Goal: Transaction & Acquisition: Book appointment/travel/reservation

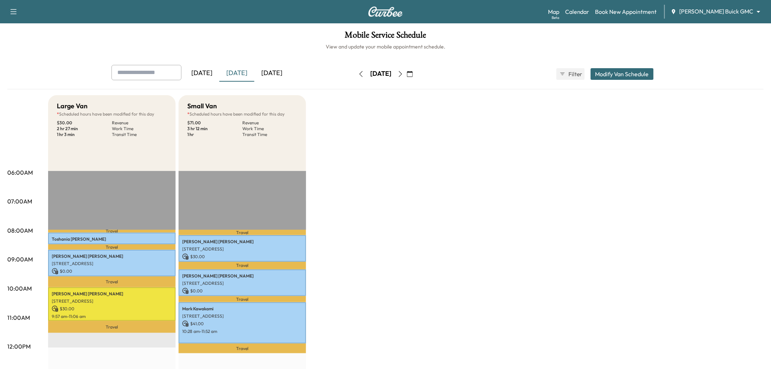
click at [243, 70] on div "[DATE]" at bounding box center [236, 73] width 35 height 17
click at [243, 72] on div "Today" at bounding box center [236, 73] width 35 height 17
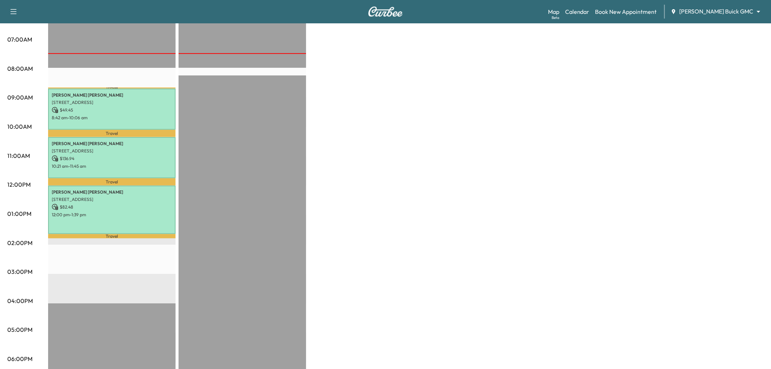
scroll to position [121, 0]
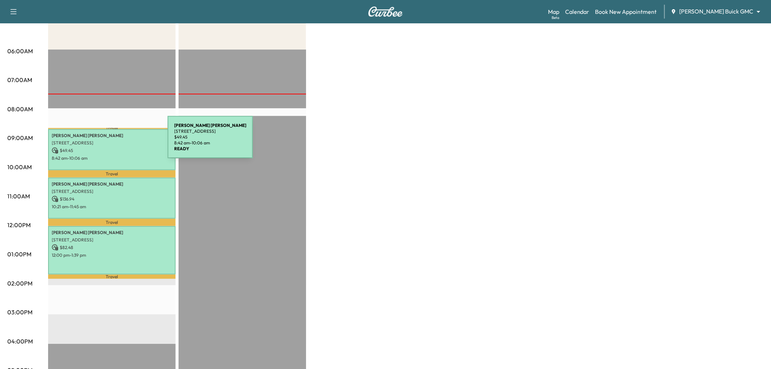
click at [113, 141] on p "6300 Communications Pkwy, Plano, TX 75024, USA" at bounding box center [112, 143] width 120 height 6
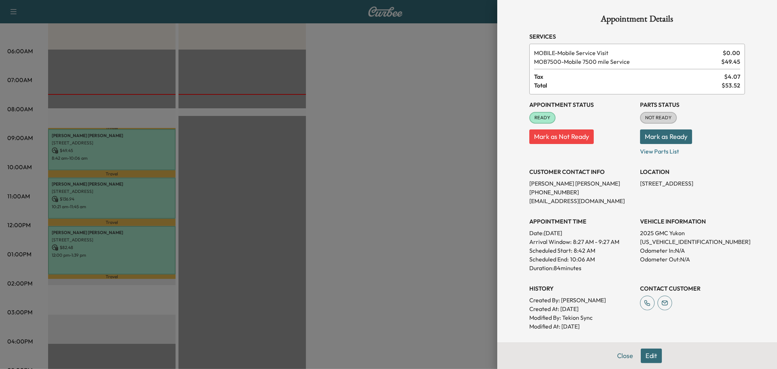
click at [418, 165] on div at bounding box center [388, 184] width 777 height 369
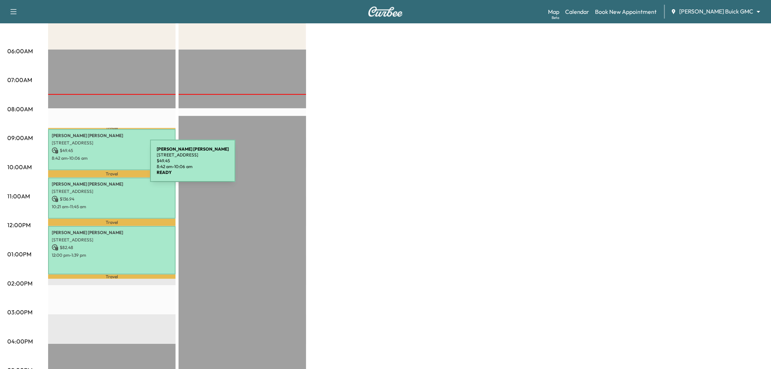
click at [117, 158] on p "8:42 am - 10:06 am" at bounding box center [112, 158] width 120 height 6
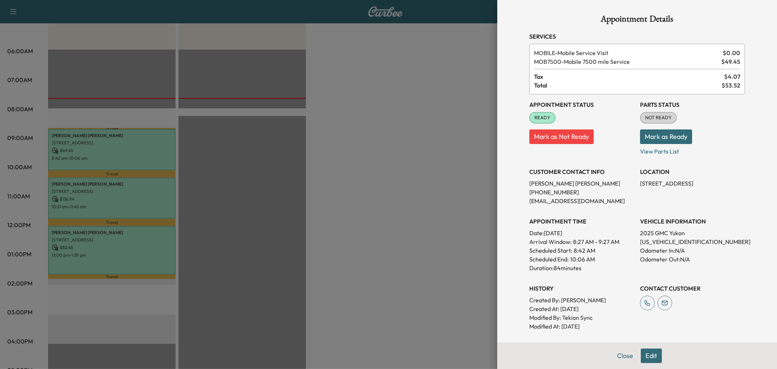
click at [117, 158] on div at bounding box center [388, 184] width 777 height 369
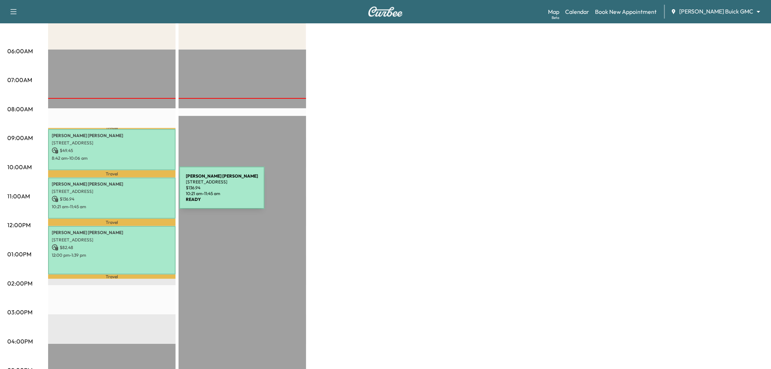
click at [125, 192] on div "Nancy Horton 2712 Wimbledon Ct, Carrollton, TX 75006, US $ 136.94 10:21 am - 11…" at bounding box center [111, 197] width 127 height 41
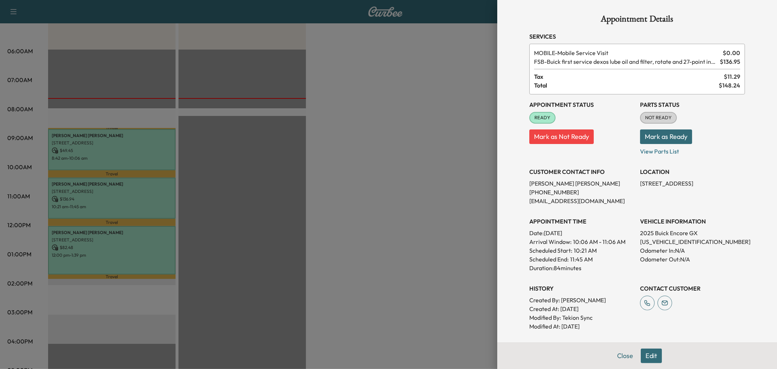
click at [125, 192] on div at bounding box center [388, 184] width 777 height 369
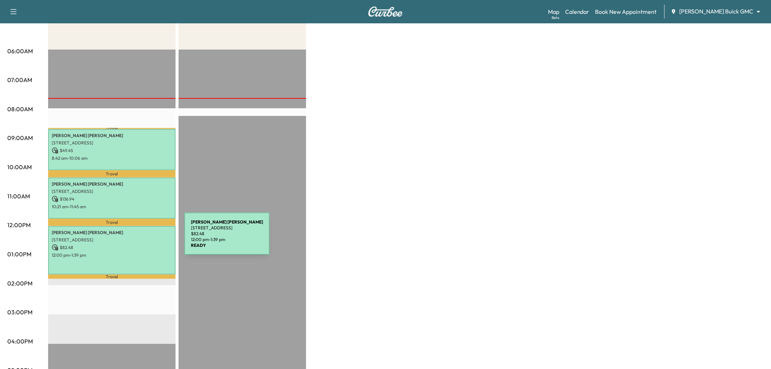
click at [130, 238] on p "[STREET_ADDRESS]" at bounding box center [112, 240] width 120 height 6
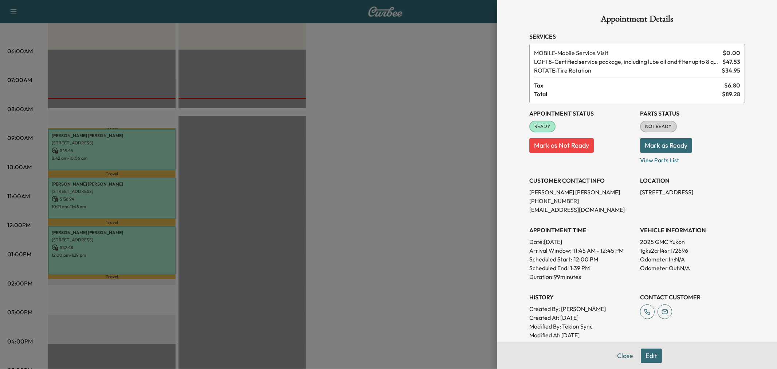
click at [130, 239] on div at bounding box center [388, 184] width 777 height 369
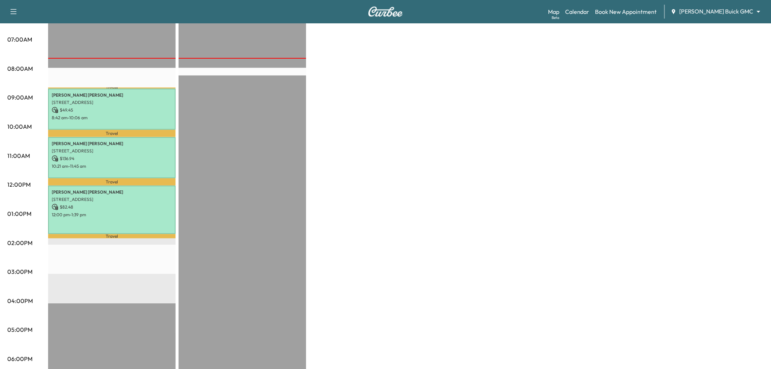
scroll to position [0, 0]
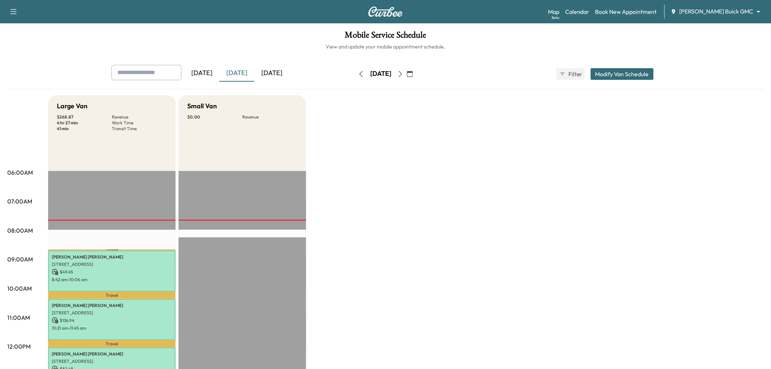
click at [268, 70] on div "[DATE]" at bounding box center [271, 73] width 35 height 17
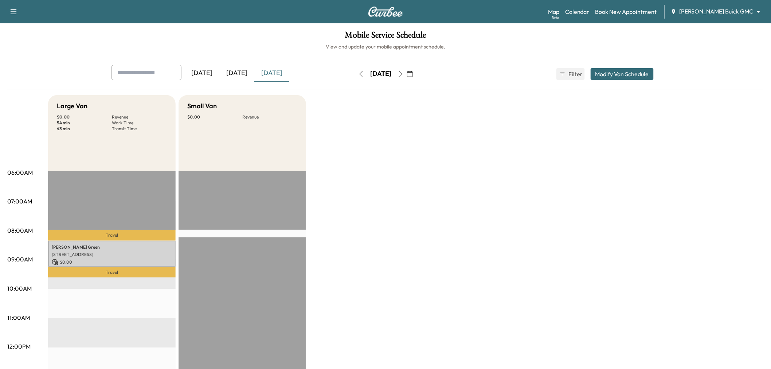
click at [403, 72] on icon "button" at bounding box center [400, 74] width 6 height 6
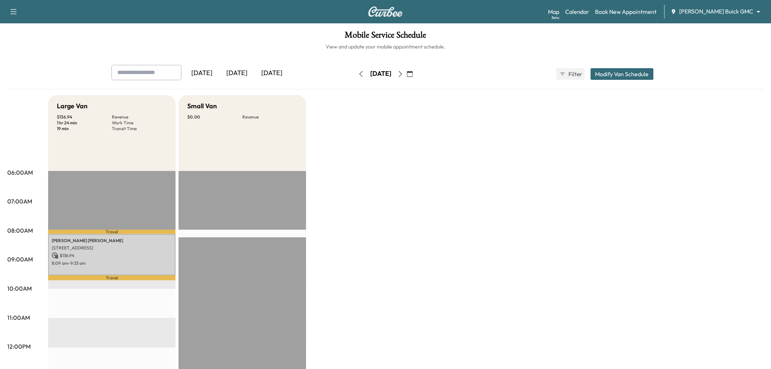
click at [358, 72] on icon "button" at bounding box center [361, 74] width 6 height 6
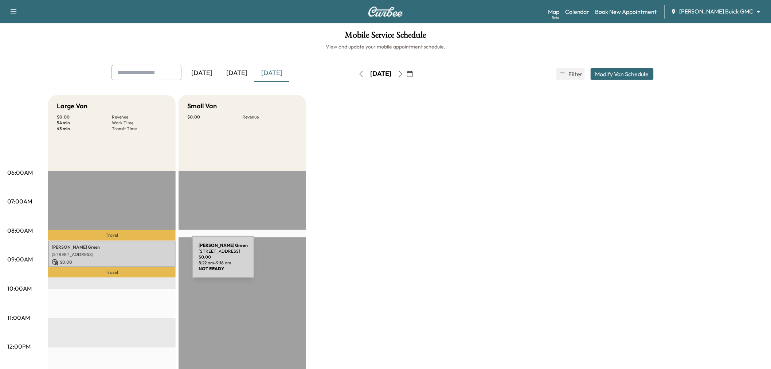
click at [137, 261] on p "$ 0.00" at bounding box center [112, 262] width 120 height 7
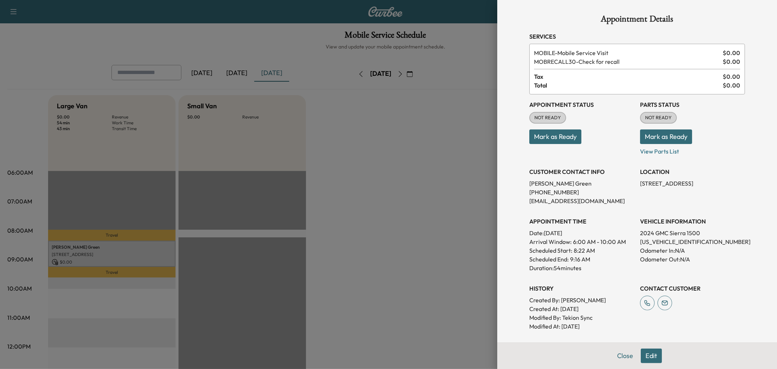
click at [338, 257] on div at bounding box center [388, 184] width 777 height 369
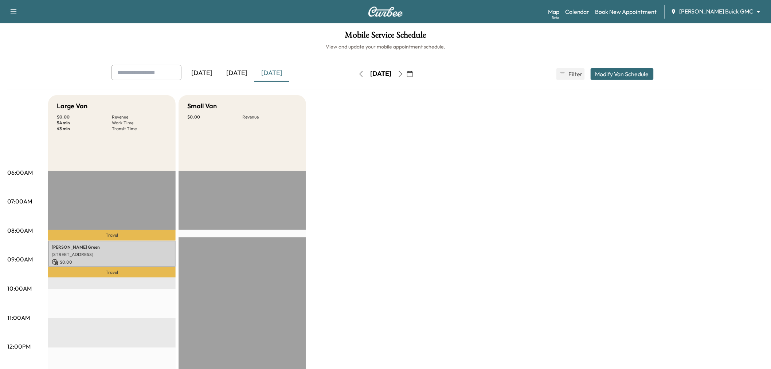
click at [403, 76] on icon "button" at bounding box center [400, 74] width 6 height 6
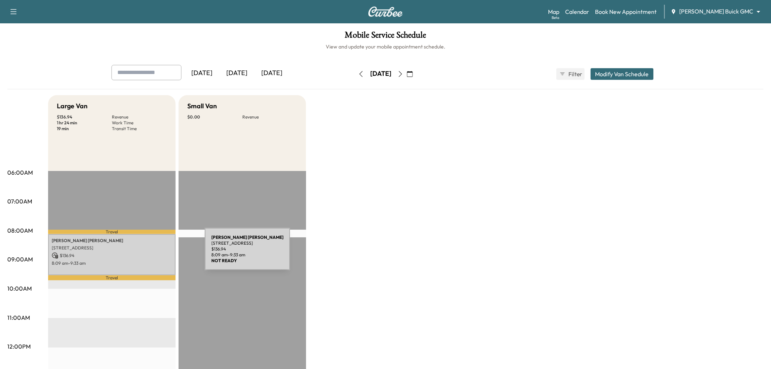
click at [139, 257] on p "$ 136.94" at bounding box center [112, 255] width 120 height 7
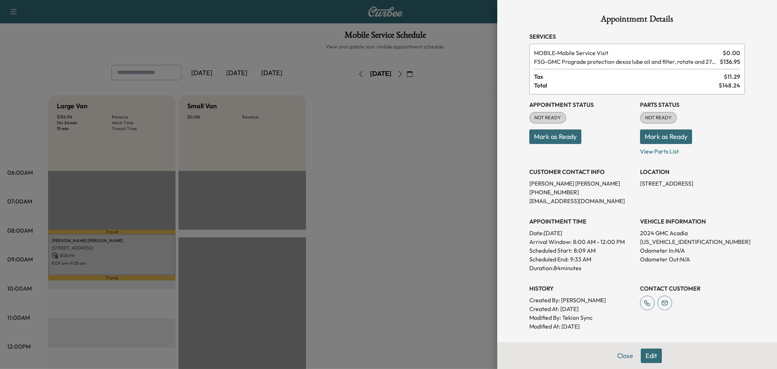
drag, startPoint x: 394, startPoint y: 202, endPoint x: 401, endPoint y: 172, distance: 30.5
click at [393, 201] on div at bounding box center [388, 184] width 777 height 369
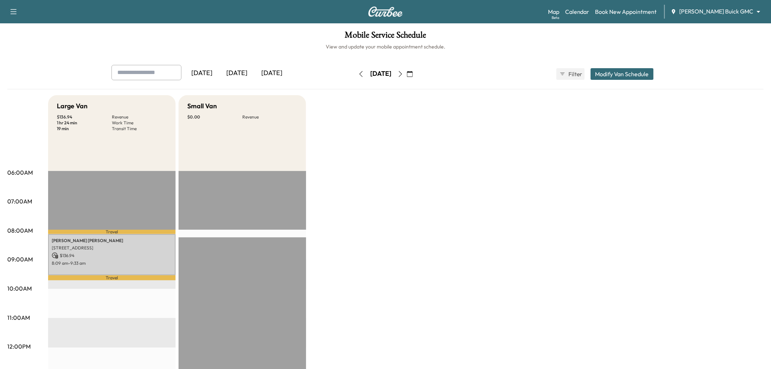
click at [402, 73] on icon "button" at bounding box center [400, 74] width 3 height 6
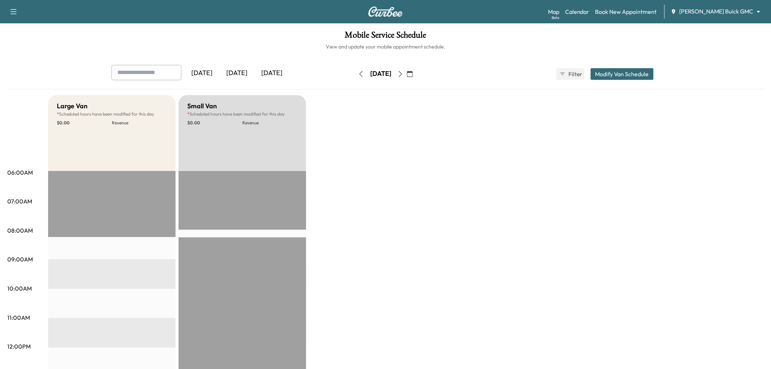
click at [406, 71] on button "button" at bounding box center [400, 74] width 12 height 12
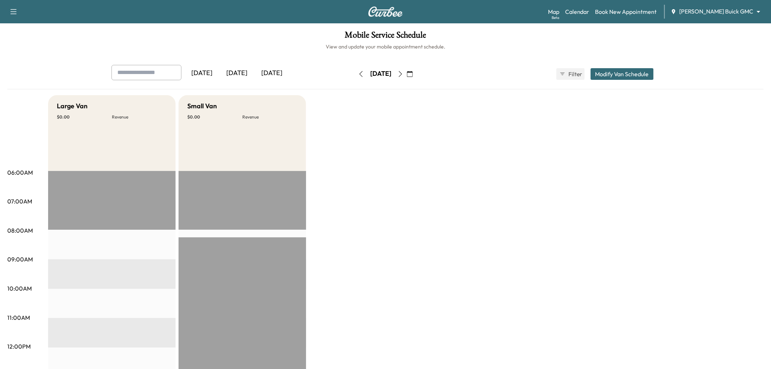
click at [403, 71] on icon "button" at bounding box center [400, 74] width 6 height 6
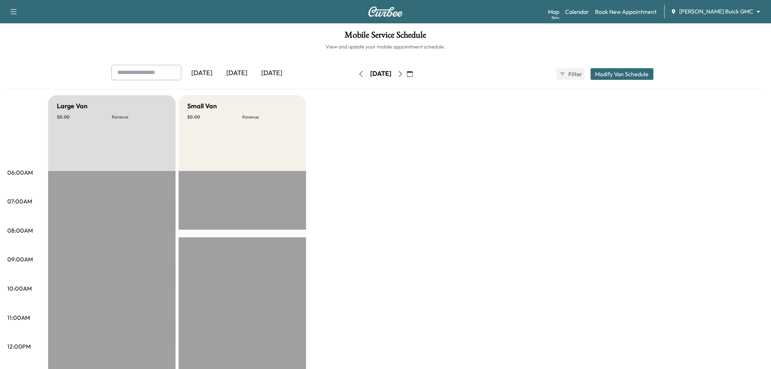
click at [403, 71] on icon "button" at bounding box center [400, 74] width 6 height 6
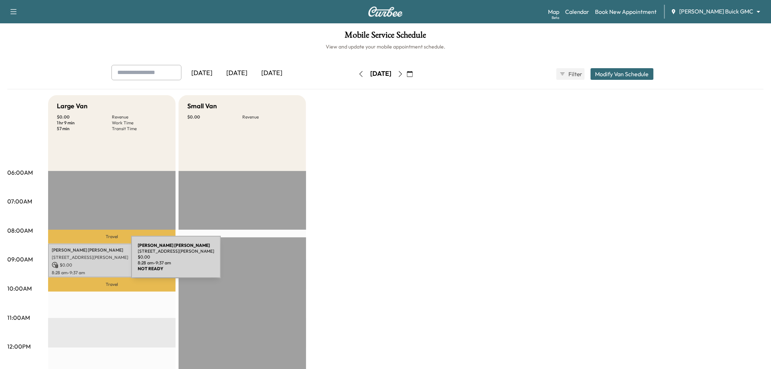
click at [76, 262] on p "$ 0.00" at bounding box center [112, 265] width 120 height 7
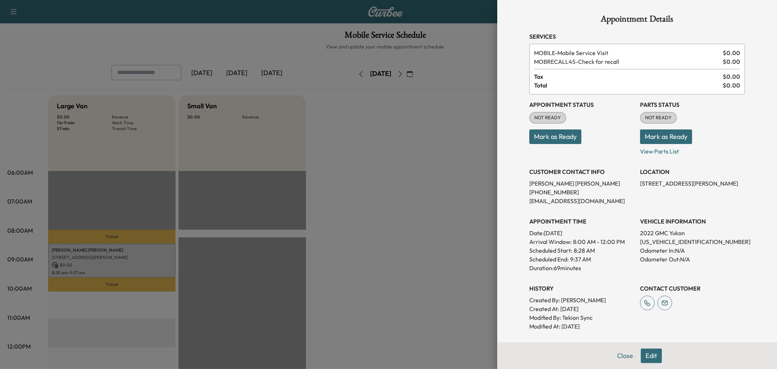
click at [326, 212] on div at bounding box center [388, 184] width 777 height 369
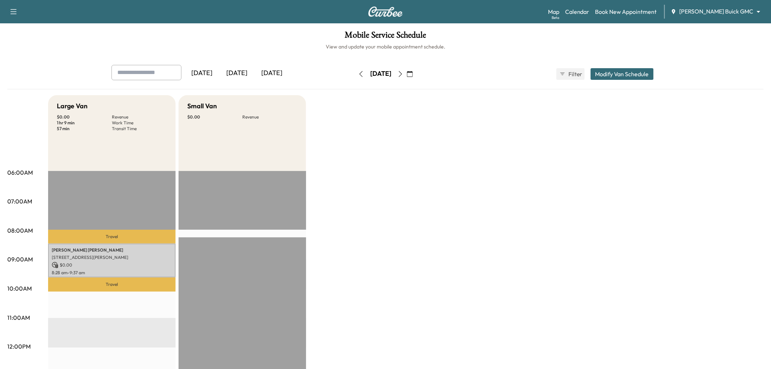
click at [358, 75] on icon "button" at bounding box center [361, 74] width 6 height 6
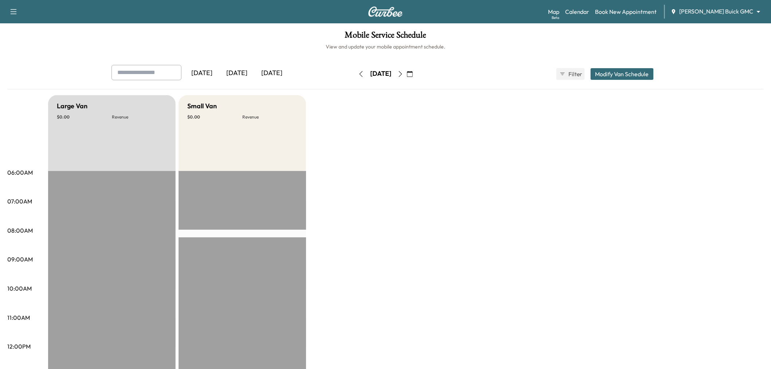
click at [358, 75] on icon "button" at bounding box center [361, 74] width 6 height 6
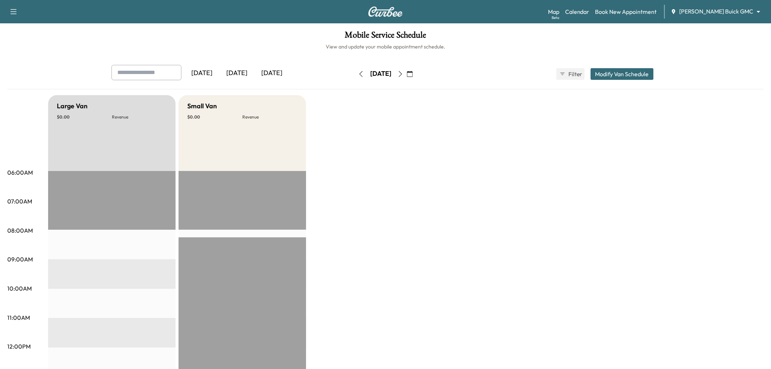
click at [355, 75] on button "button" at bounding box center [361, 74] width 12 height 12
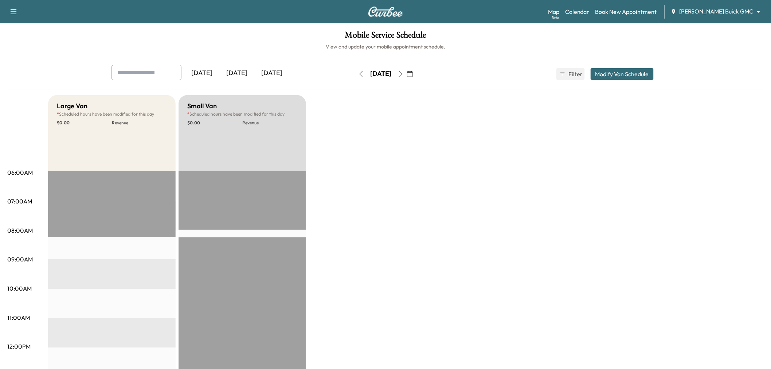
click at [358, 75] on icon "button" at bounding box center [361, 74] width 6 height 6
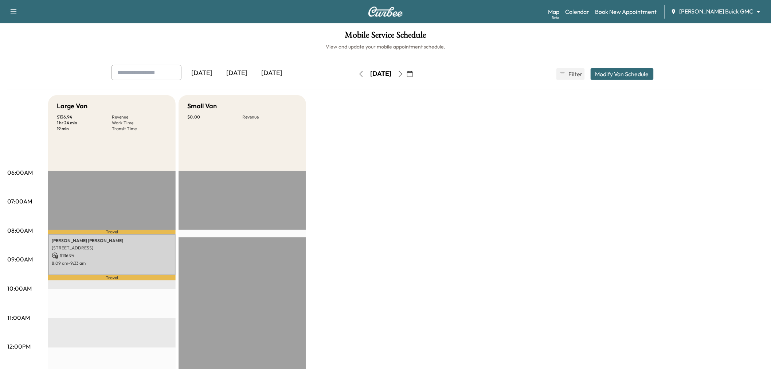
click at [355, 75] on button "button" at bounding box center [361, 74] width 12 height 12
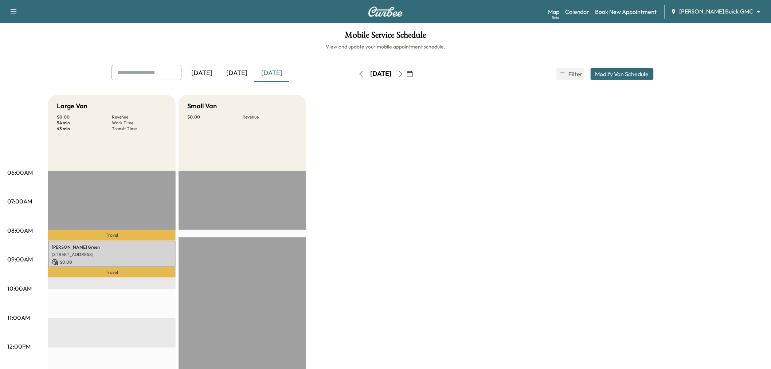
click at [250, 73] on div "[DATE]" at bounding box center [236, 73] width 35 height 17
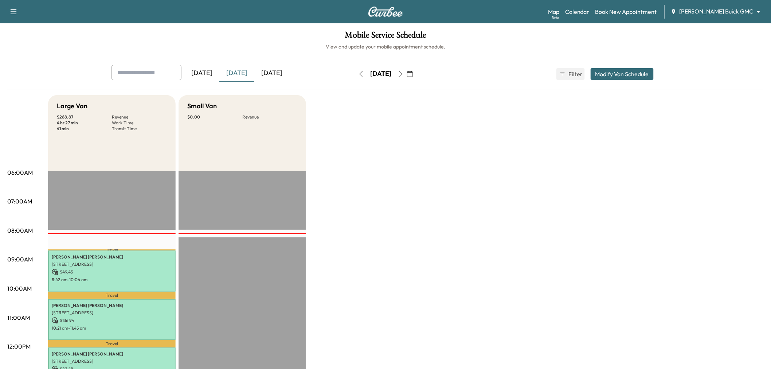
click at [541, 135] on div "Large Van $ 268.87 Revenue 4 hr 27 min Work Time 41 min Transit Time Travel Ale…" at bounding box center [405, 368] width 715 height 546
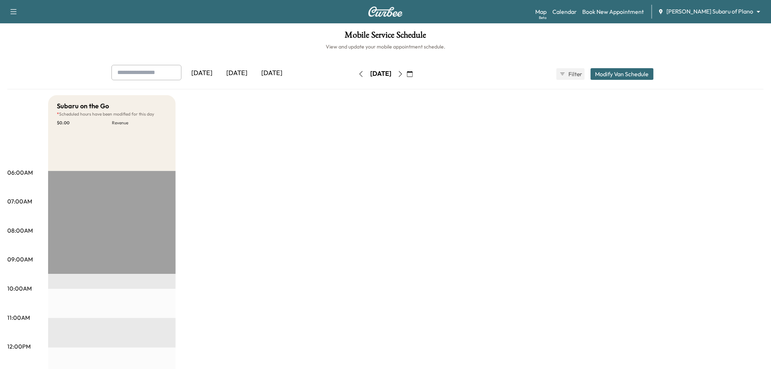
click at [235, 75] on div "[DATE]" at bounding box center [236, 73] width 35 height 17
click at [237, 75] on div "[DATE]" at bounding box center [236, 73] width 35 height 17
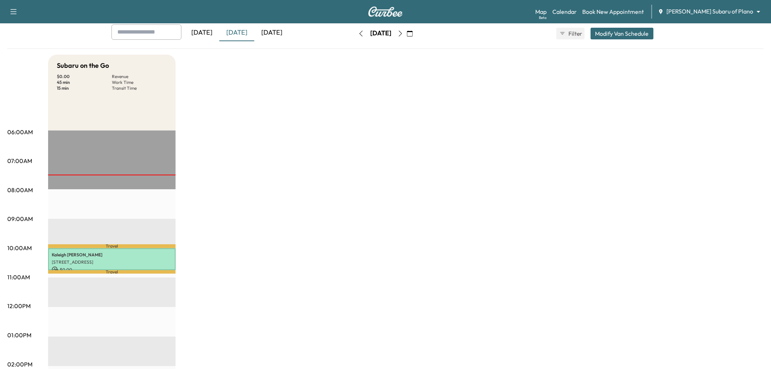
scroll to position [121, 0]
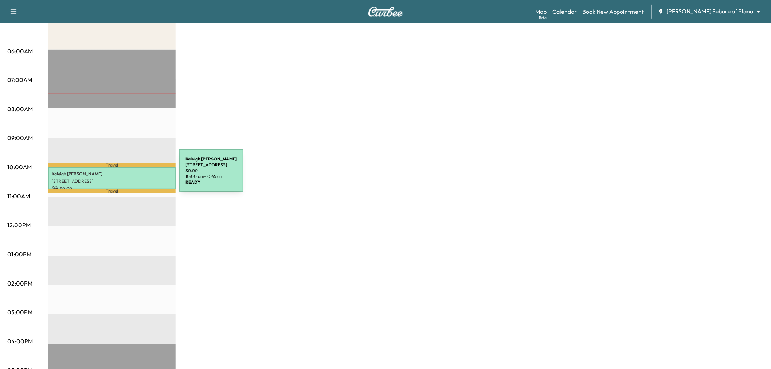
click at [124, 175] on div "Kaleigh Kelley 5505 W Plano Pkwy, Plano, TX 75093, USA $ 0.00 10:00 am - 10:45 …" at bounding box center [111, 178] width 127 height 22
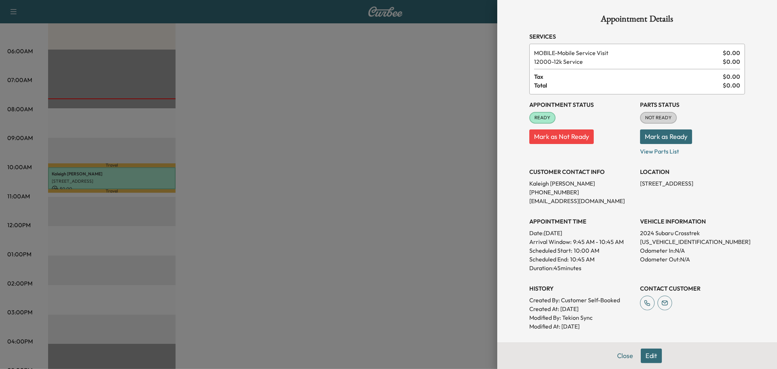
click at [657, 240] on p "[US_VEHICLE_IDENTIFICATION_NUMBER]" at bounding box center [692, 241] width 105 height 9
copy p "[US_VEHICLE_IDENTIFICATION_NUMBER]"
click at [283, 234] on div at bounding box center [388, 184] width 777 height 369
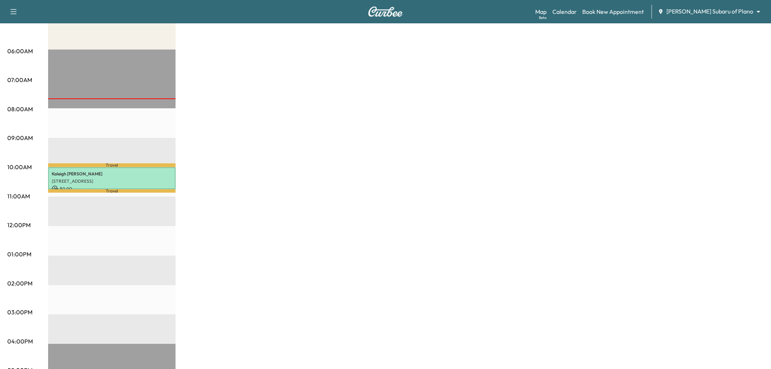
click at [264, 108] on div "Subaru on the Go $ 0.00 Revenue 45 min Work Time 15 min Transit Time Travel Kal…" at bounding box center [405, 247] width 715 height 546
click at [97, 182] on div "Kaleigh Kelley 5505 W Plano Pkwy, Plano, TX 75093, USA $ 0.00 10:00 am - 10:45 …" at bounding box center [111, 178] width 127 height 22
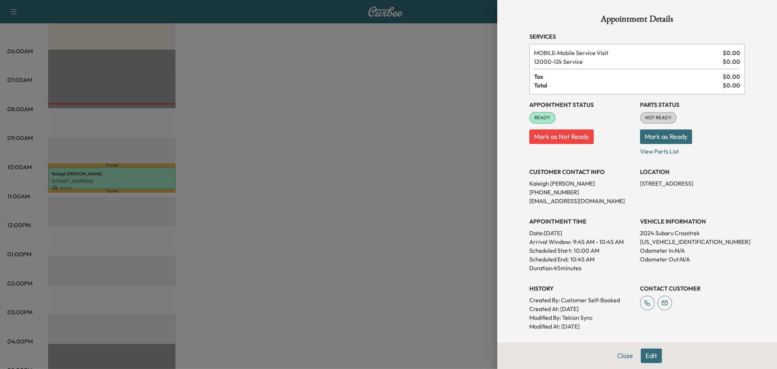
click at [275, 213] on div at bounding box center [388, 184] width 777 height 369
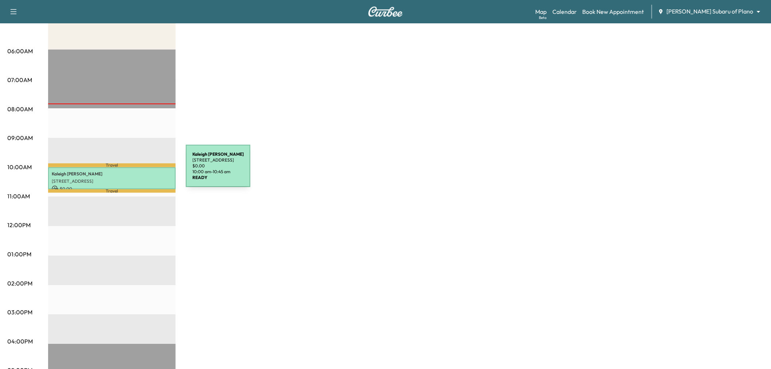
click at [131, 171] on p "Kaleigh Kelley" at bounding box center [112, 174] width 120 height 6
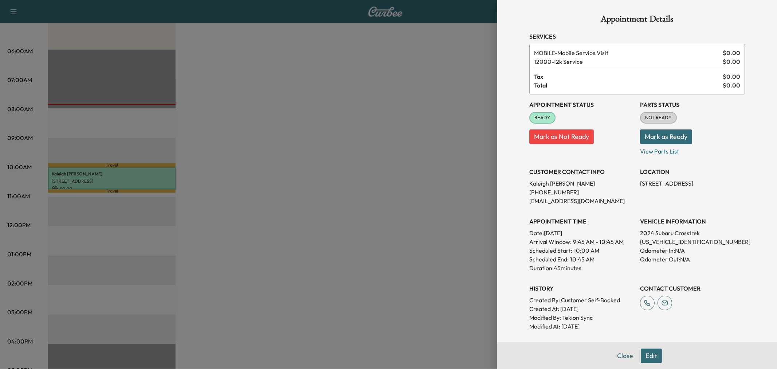
click at [444, 231] on div at bounding box center [388, 184] width 777 height 369
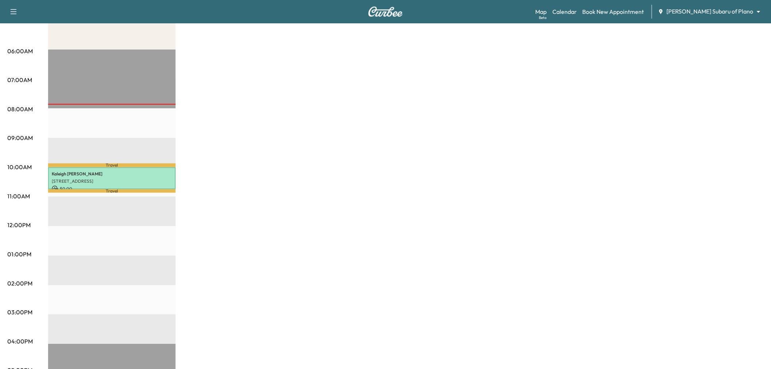
click at [504, 200] on div "Subaru on the Go $ 0.00 Revenue 45 min Work Time 15 min Transit Time Travel Kal…" at bounding box center [405, 247] width 715 height 546
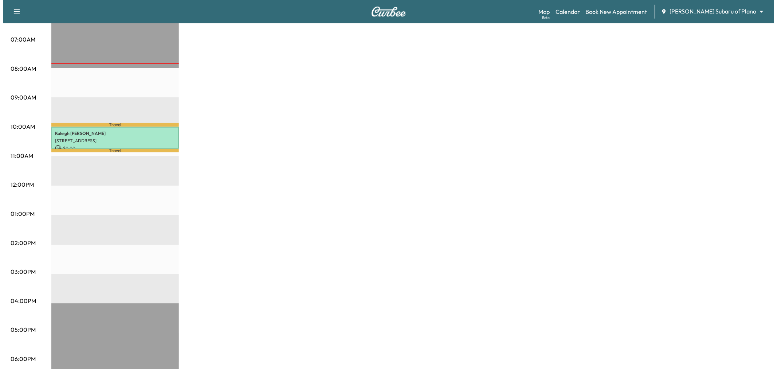
scroll to position [40, 0]
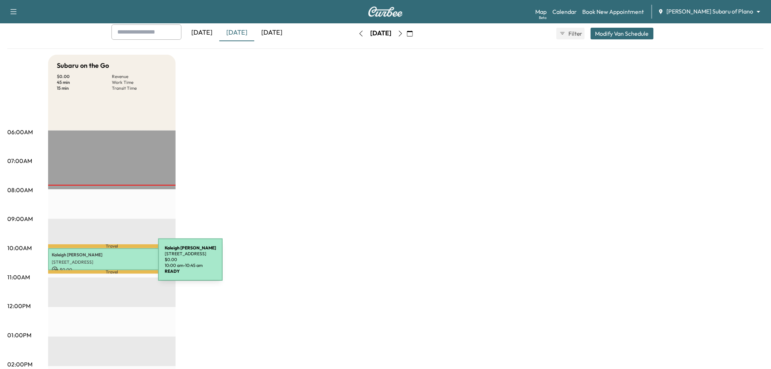
click at [103, 264] on div "Kaleigh Kelley 5505 W Plano Pkwy, Plano, TX 75093, USA $ 0.00 10:00 am - 10:45 …" at bounding box center [111, 259] width 127 height 22
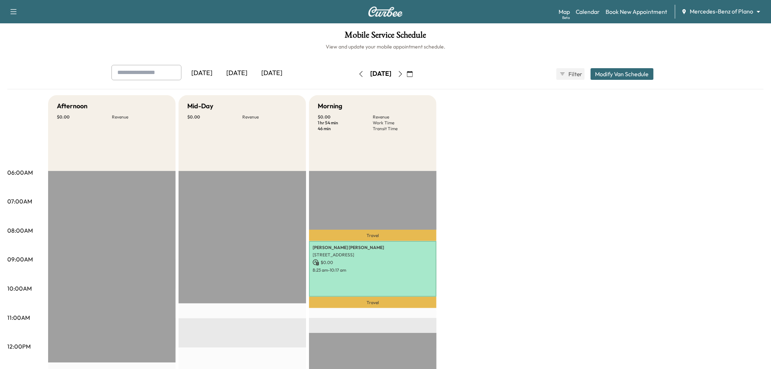
click at [249, 69] on div "[DATE]" at bounding box center [236, 73] width 35 height 17
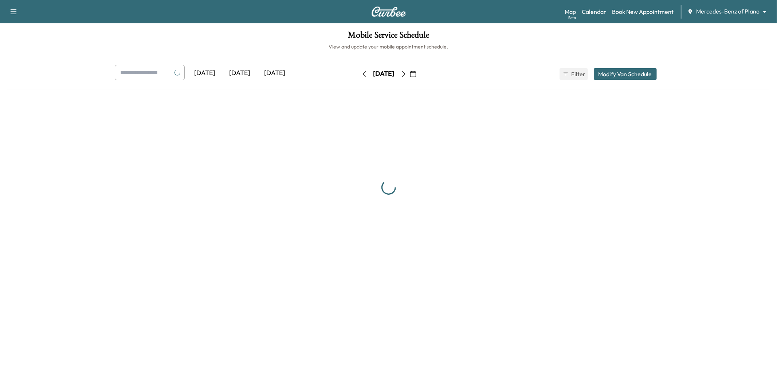
click at [245, 71] on div "[DATE]" at bounding box center [240, 73] width 35 height 17
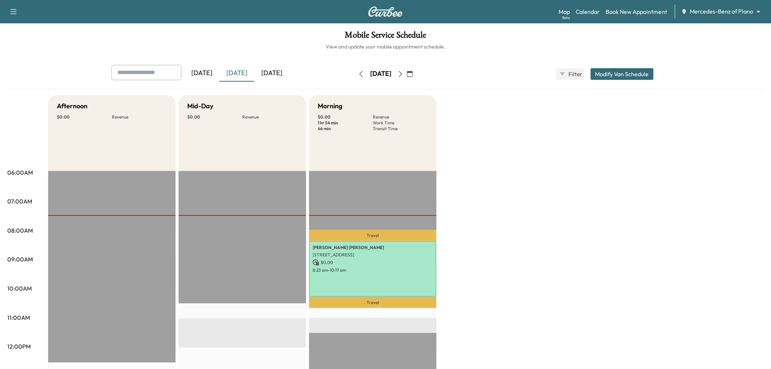
click at [245, 71] on div "Today" at bounding box center [236, 73] width 35 height 17
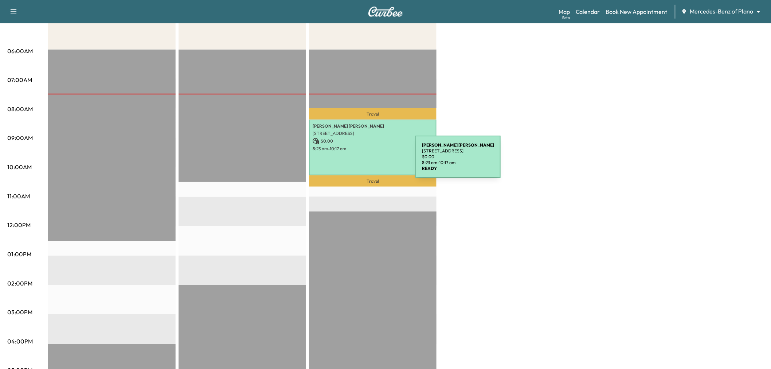
click at [361, 161] on div "Tammy Edmond 1619 Sweetwater Wy, Celina, TX 75009, USA $ 0.00 8:23 am - 10:17 am" at bounding box center [372, 147] width 127 height 56
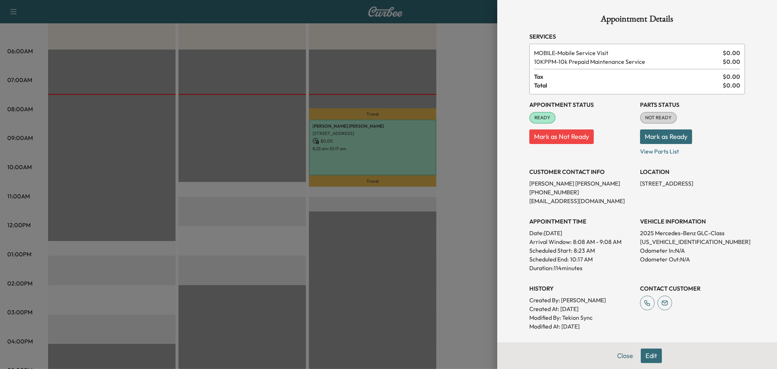
click at [397, 192] on div at bounding box center [388, 184] width 777 height 369
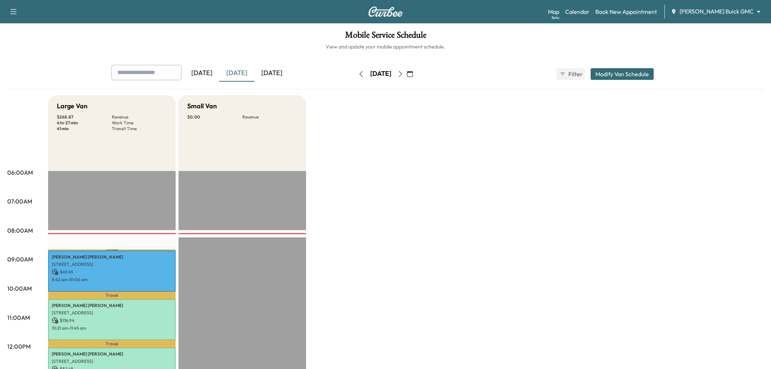
scroll to position [40, 0]
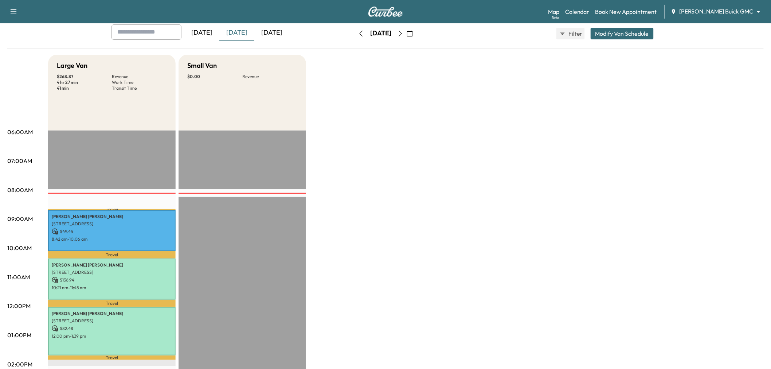
click at [268, 31] on div "[DATE]" at bounding box center [271, 32] width 35 height 17
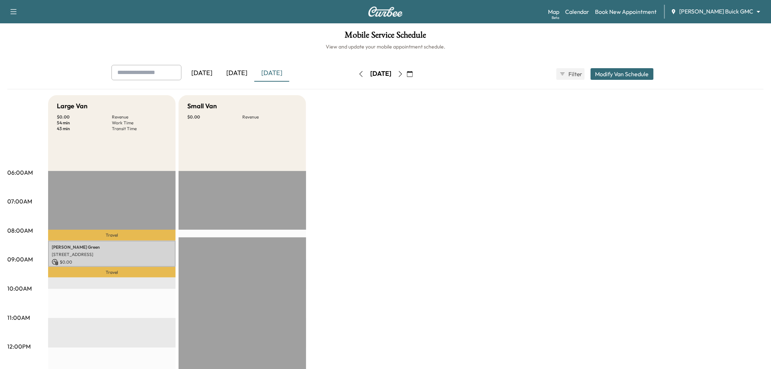
click at [235, 74] on div "[DATE]" at bounding box center [236, 73] width 35 height 17
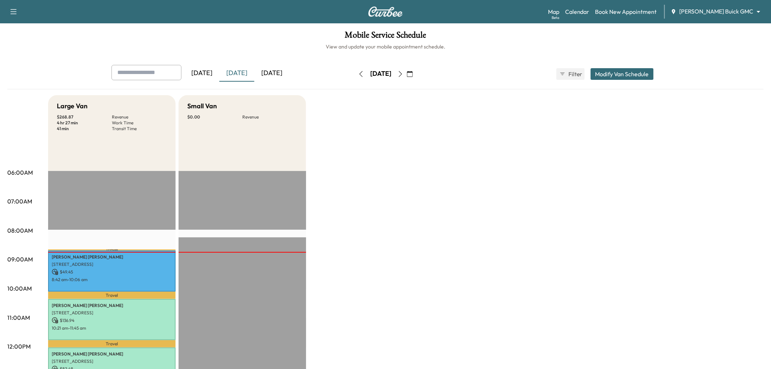
scroll to position [40, 0]
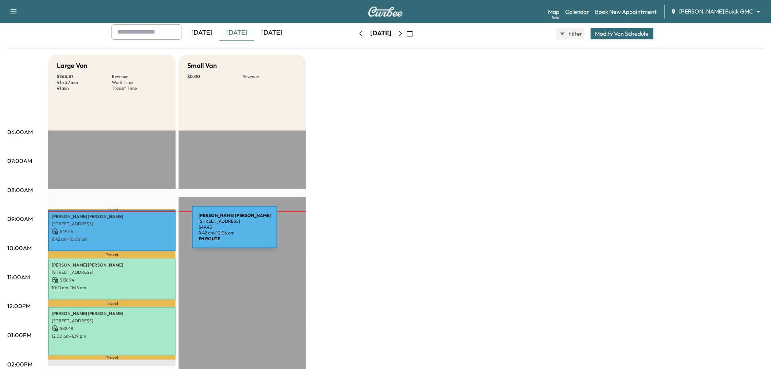
click at [137, 231] on p "$ 49.45" at bounding box center [112, 231] width 120 height 7
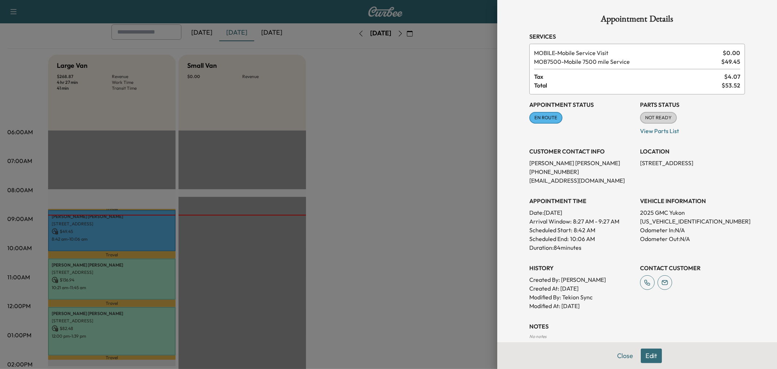
click at [217, 231] on div at bounding box center [388, 184] width 777 height 369
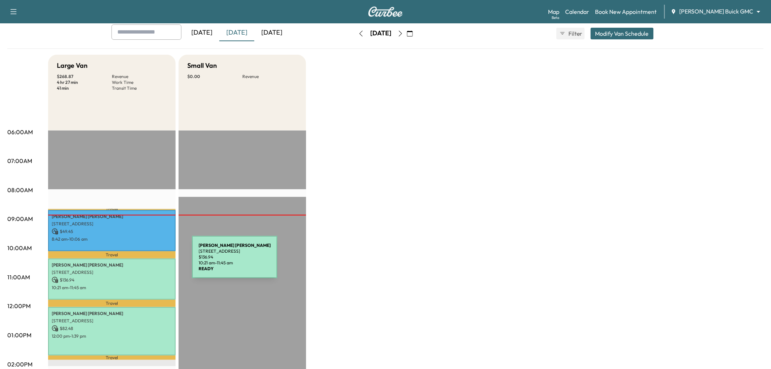
scroll to position [81, 0]
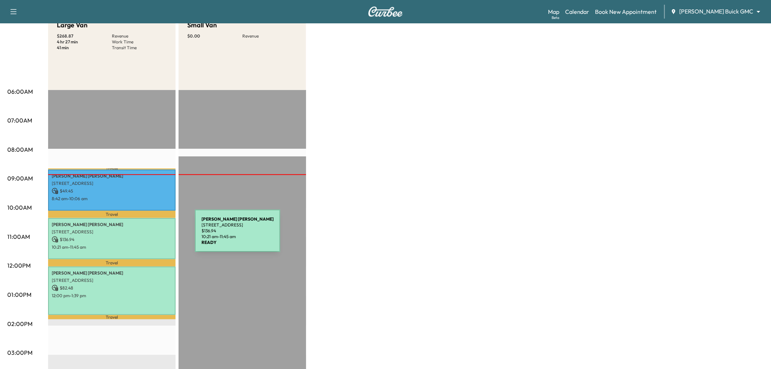
click at [140, 236] on p "$ 136.94" at bounding box center [112, 239] width 120 height 7
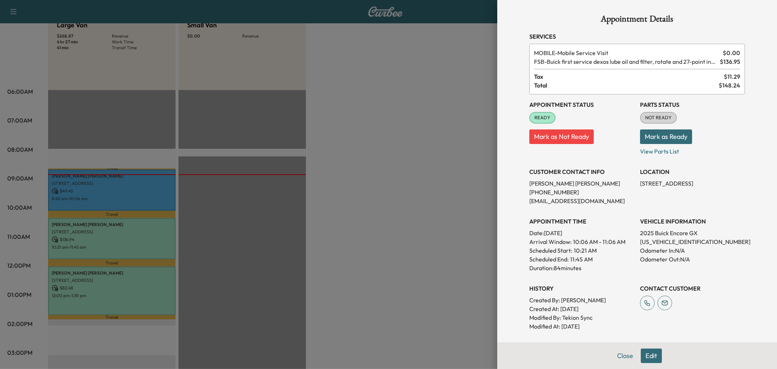
click at [89, 190] on div at bounding box center [388, 184] width 777 height 369
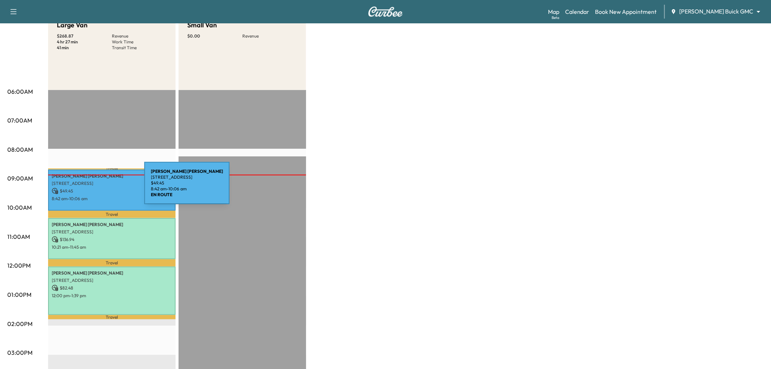
click at [90, 188] on p "$ 49.45" at bounding box center [112, 191] width 120 height 7
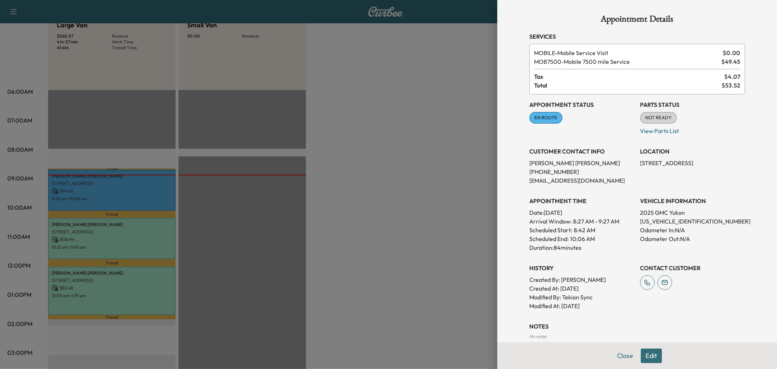
click at [338, 189] on div at bounding box center [388, 184] width 777 height 369
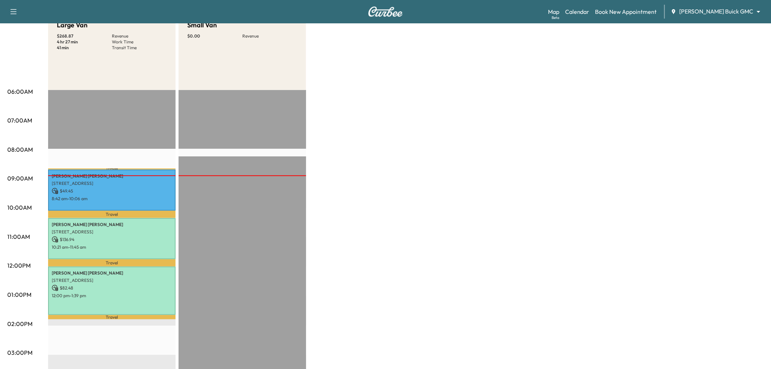
click at [406, 135] on div "Large Van $ 268.87 Revenue 4 hr 27 min Work Time 41 min Transit Time Travel Ale…" at bounding box center [405, 287] width 715 height 546
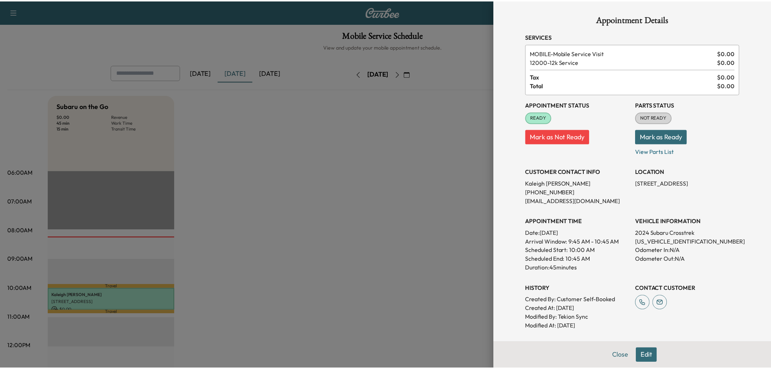
scroll to position [40, 0]
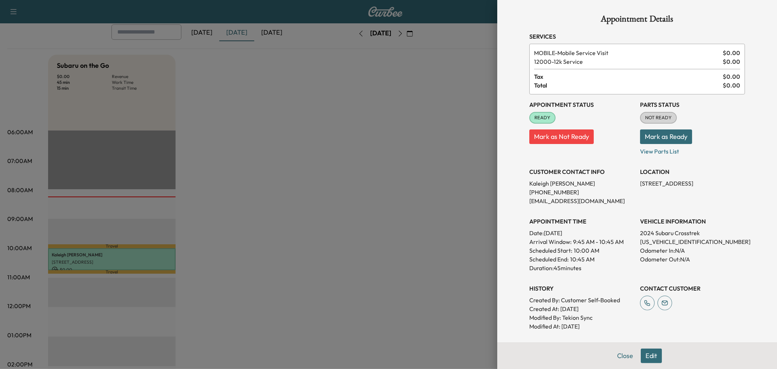
click at [402, 244] on div at bounding box center [388, 184] width 777 height 369
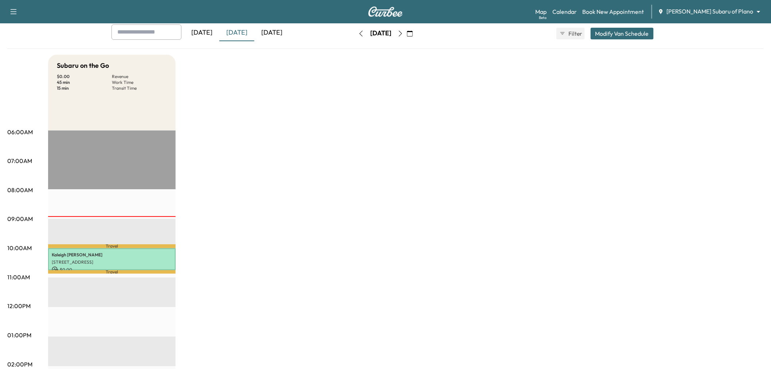
scroll to position [0, 0]
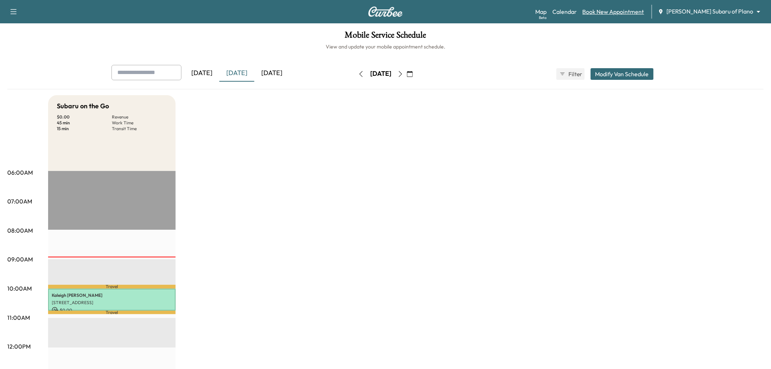
click at [624, 7] on link "Book New Appointment" at bounding box center [613, 11] width 62 height 9
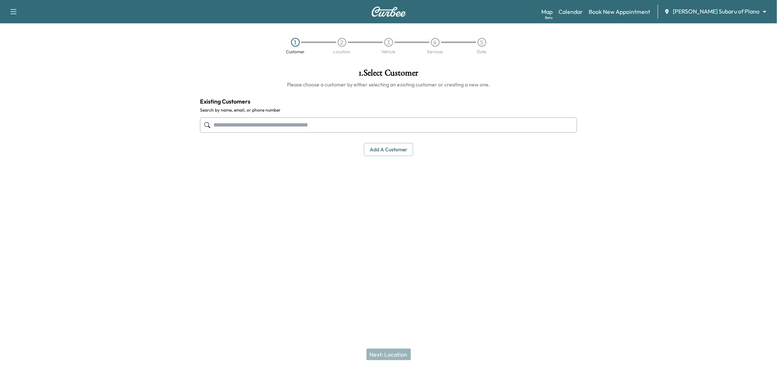
click at [257, 114] on div at bounding box center [388, 125] width 377 height 24
click at [256, 122] on input "text" at bounding box center [388, 124] width 377 height 15
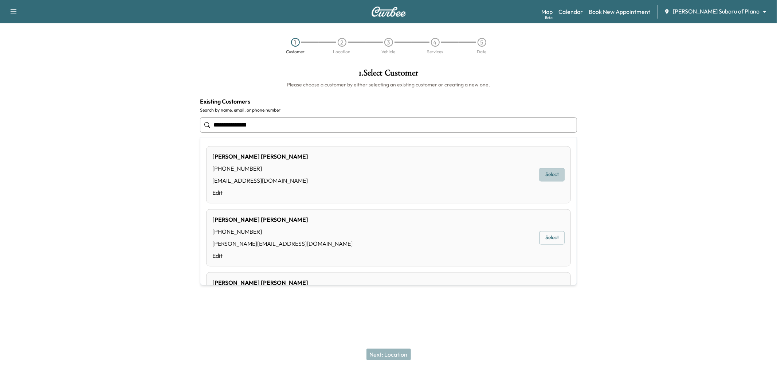
click at [546, 177] on button "Select" at bounding box center [551, 174] width 25 height 13
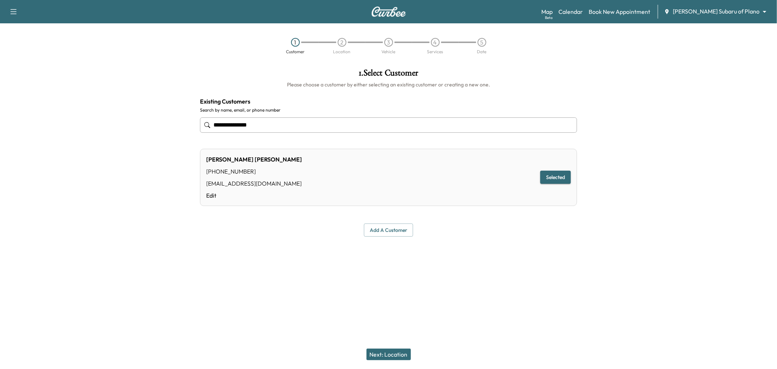
type input "**********"
click at [397, 353] on button "Next: Location" at bounding box center [388, 354] width 44 height 12
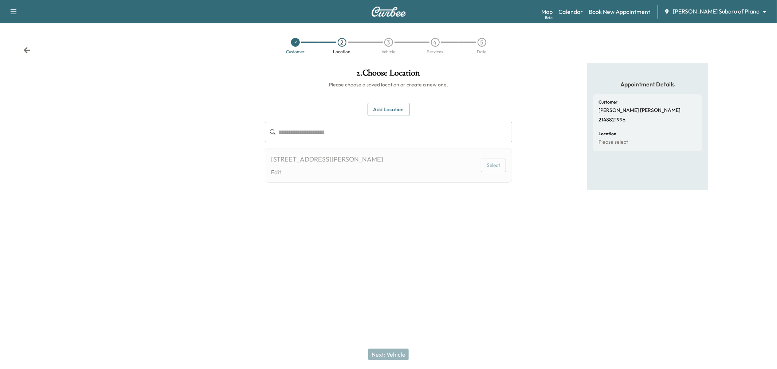
click at [385, 107] on button "Add Location" at bounding box center [389, 109] width 42 height 13
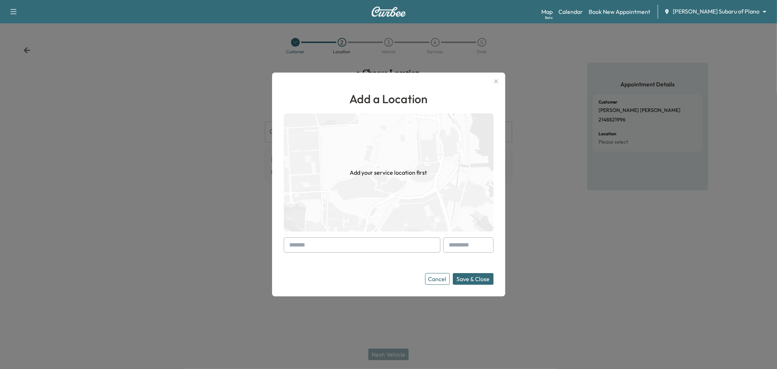
drag, startPoint x: 346, startPoint y: 227, endPoint x: 327, endPoint y: 246, distance: 27.3
click at [344, 228] on img at bounding box center [389, 172] width 210 height 118
click at [326, 247] on input "text" at bounding box center [362, 244] width 157 height 15
drag, startPoint x: 325, startPoint y: 244, endPoint x: 280, endPoint y: 252, distance: 46.2
click at [280, 252] on div "Add a Location Add your service location first ********* Cancel Save & Close" at bounding box center [388, 184] width 233 height 224
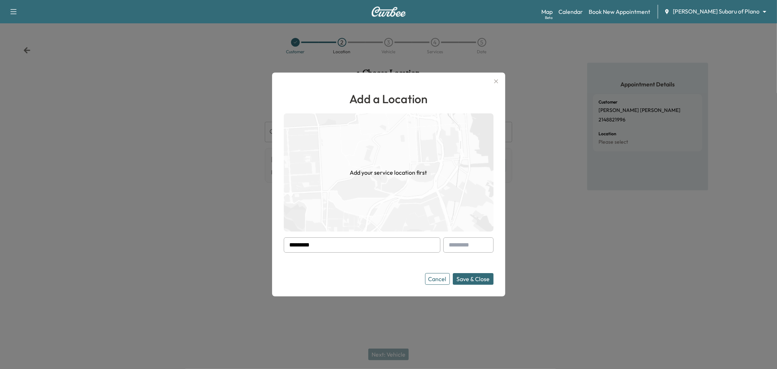
type input "*********"
click at [437, 280] on button "Cancel" at bounding box center [437, 279] width 25 height 12
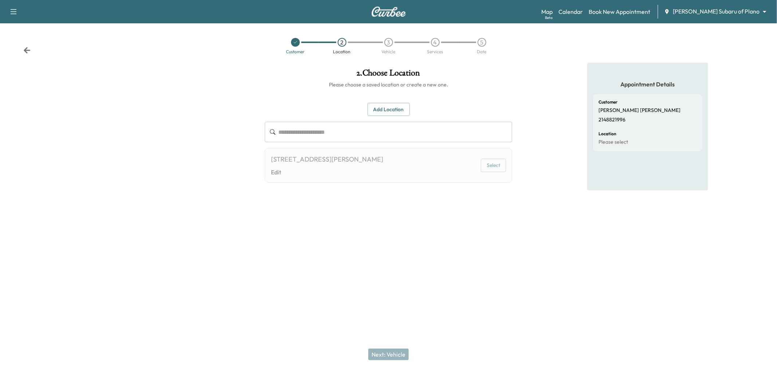
click at [399, 270] on div at bounding box center [388, 258] width 777 height 23
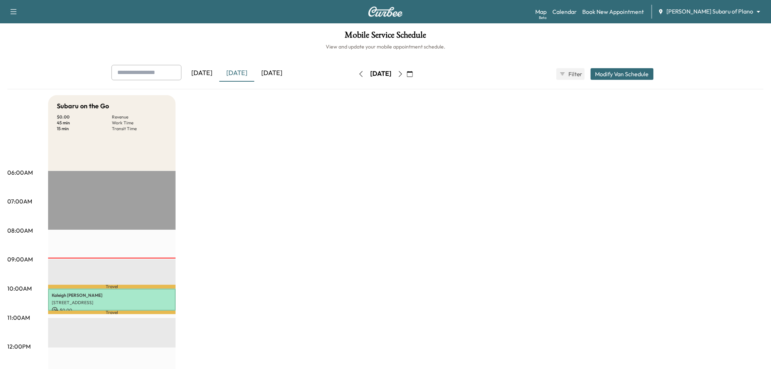
click at [23, 5] on div "Support Log Out Map Beta Calendar Book New Appointment [PERSON_NAME] Subaru of …" at bounding box center [385, 11] width 771 height 23
click at [15, 9] on icon "button" at bounding box center [14, 11] width 6 height 5
click at [17, 42] on button "Log Out" at bounding box center [25, 41] width 27 height 12
